Goal: Task Accomplishment & Management: Complete application form

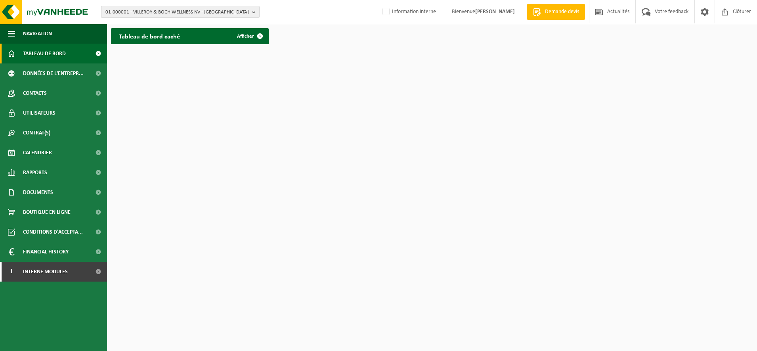
click at [148, 11] on span "01-000001 - VILLEROY & BOCH WELLNESS NV - ROESELARE" at bounding box center [177, 12] width 144 height 12
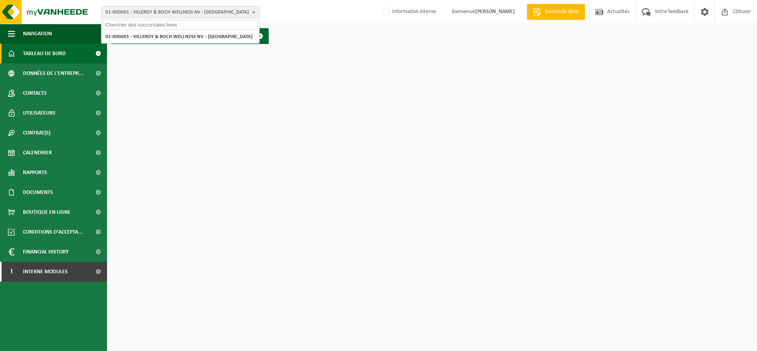
click at [139, 27] on input "text" at bounding box center [180, 25] width 155 height 10
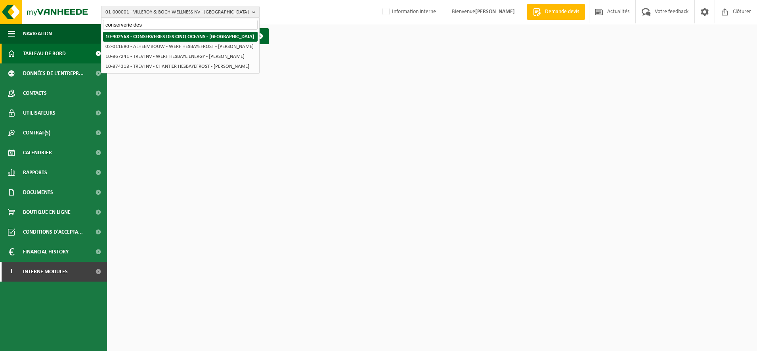
type input "conserverie des"
click at [140, 40] on li "10-902568 - CONSERVERIES DES CINQ OCEANS - [GEOGRAPHIC_DATA]" at bounding box center [180, 37] width 155 height 10
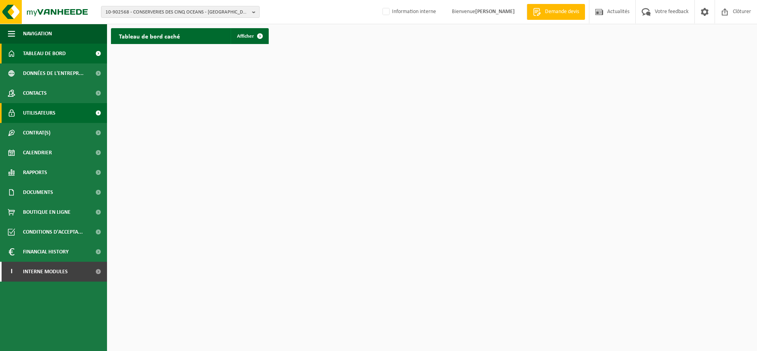
click at [43, 114] on span "Utilisateurs" at bounding box center [39, 113] width 33 height 20
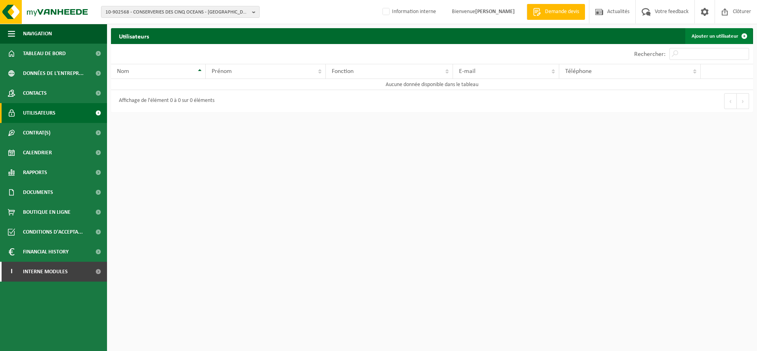
click at [725, 42] on link "Ajouter un utilisateur" at bounding box center [718, 36] width 67 height 16
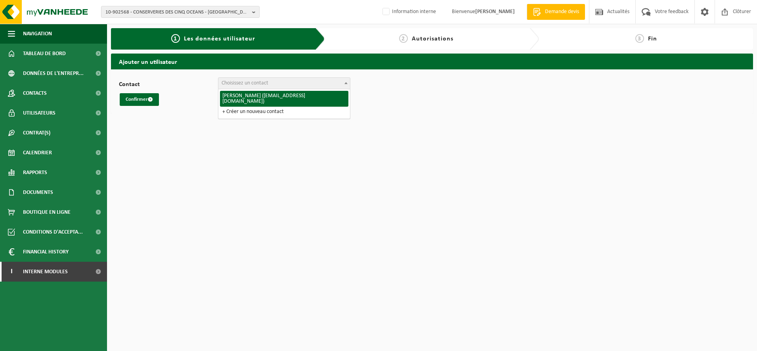
click at [348, 81] on span at bounding box center [346, 83] width 8 height 10
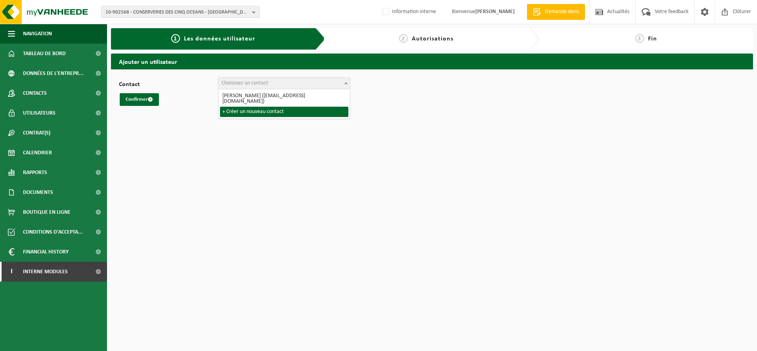
select select "0"
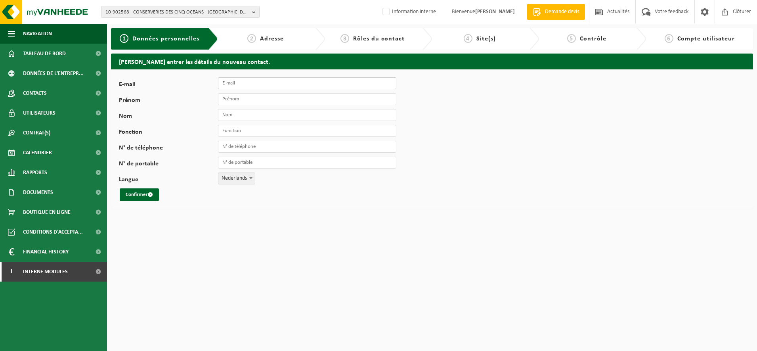
click at [239, 84] on input "E-mail" at bounding box center [307, 83] width 178 height 12
type input "[EMAIL_ADDRESS][DOMAIN_NAME]"
click at [255, 98] on input "Prénom" at bounding box center [307, 99] width 178 height 12
type input "mael"
type input "calvez"
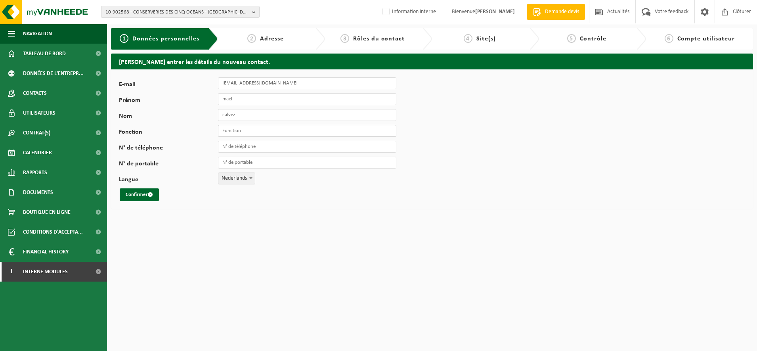
click at [247, 132] on input "Fonction" at bounding box center [307, 131] width 178 height 12
type input "QSE"
click at [244, 148] on input "N° de téléphone" at bounding box center [307, 147] width 178 height 12
type input "[PHONE_NUMBER]"
click at [236, 175] on span "Nederlands" at bounding box center [236, 178] width 36 height 11
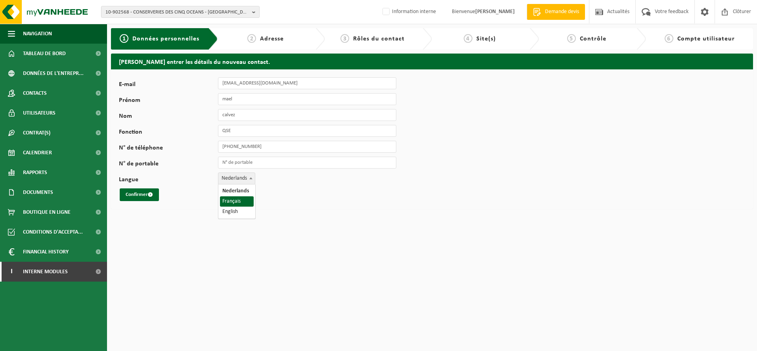
select select "1"
click at [150, 193] on span "submit" at bounding box center [150, 194] width 5 height 5
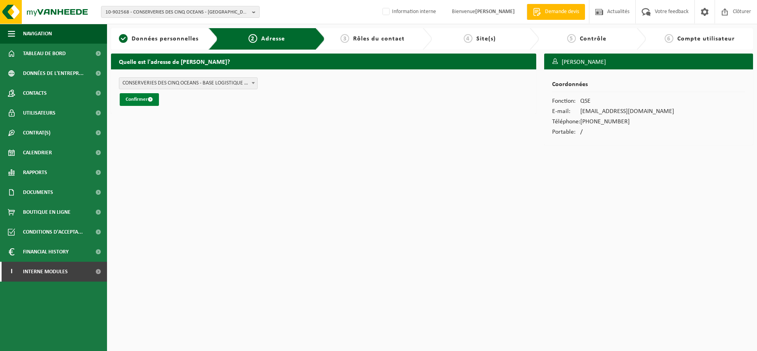
click at [144, 104] on button "Confirmer" at bounding box center [139, 99] width 39 height 13
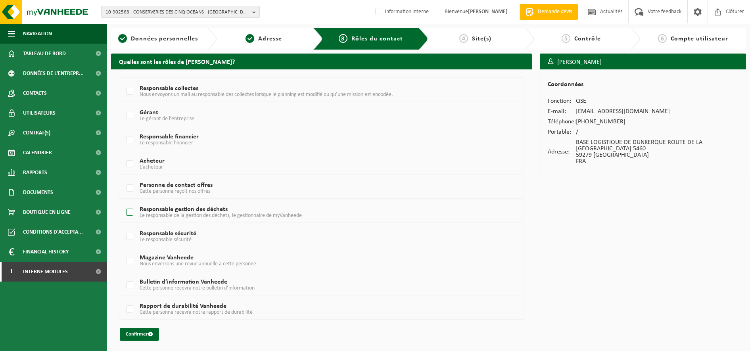
click at [125, 212] on label "Responsable gestion des déchets Le responsable de la gestion des déchets, le ge…" at bounding box center [304, 213] width 360 height 12
click at [123, 203] on input "Responsable gestion des déchets Le responsable de la gestion des déchets, le ge…" at bounding box center [123, 202] width 0 height 0
checkbox input "true"
click at [132, 331] on button "Confirmer" at bounding box center [139, 334] width 39 height 13
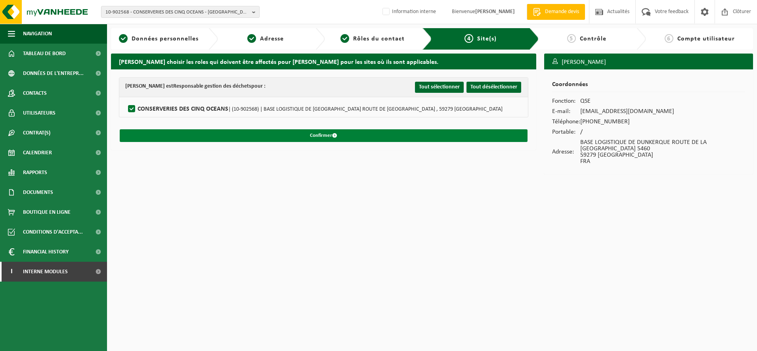
click at [318, 136] on button "Confirmer" at bounding box center [324, 135] width 408 height 13
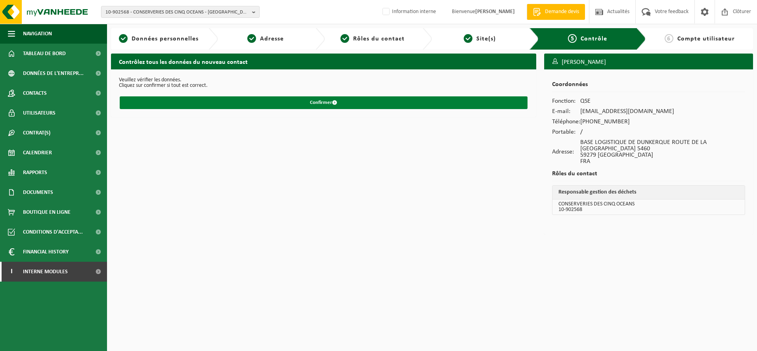
click at [317, 100] on button "Confirmer" at bounding box center [324, 102] width 408 height 13
